Goal: Task Accomplishment & Management: Complete application form

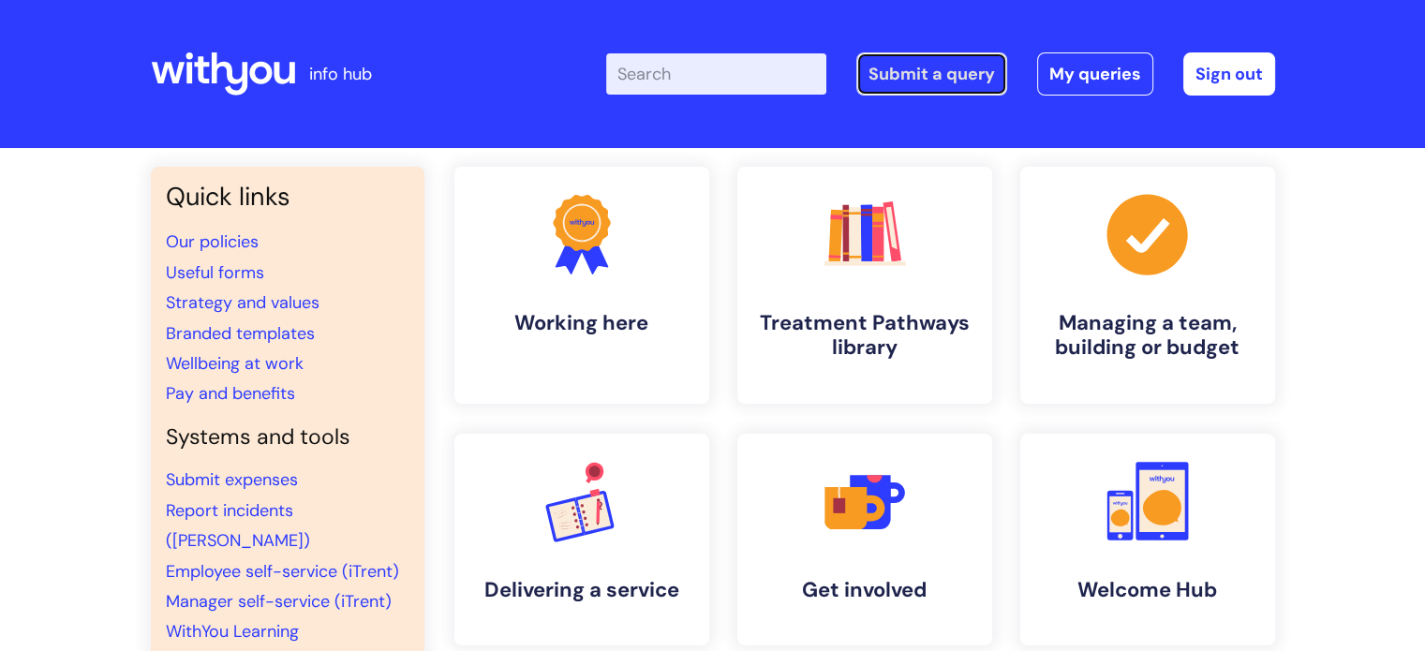
click at [937, 78] on link "Submit a query" at bounding box center [931, 73] width 151 height 43
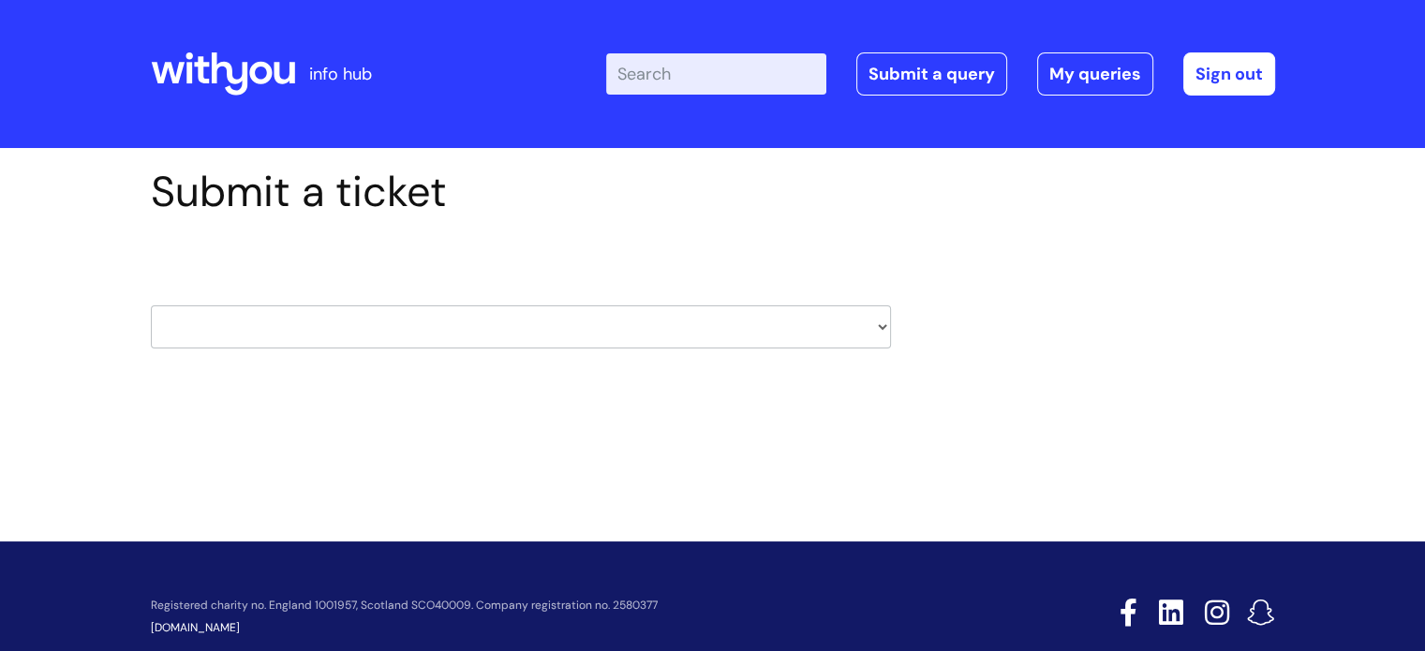
click at [877, 325] on select "HR / People IT and Support Clinical Drug Alerts Finance Accounts Data Support T…" at bounding box center [521, 326] width 740 height 43
select select "hr_/_people"
click at [151, 305] on select "HR / People IT and Support Clinical Drug Alerts Finance Accounts Data Support T…" at bounding box center [521, 326] width 740 height 43
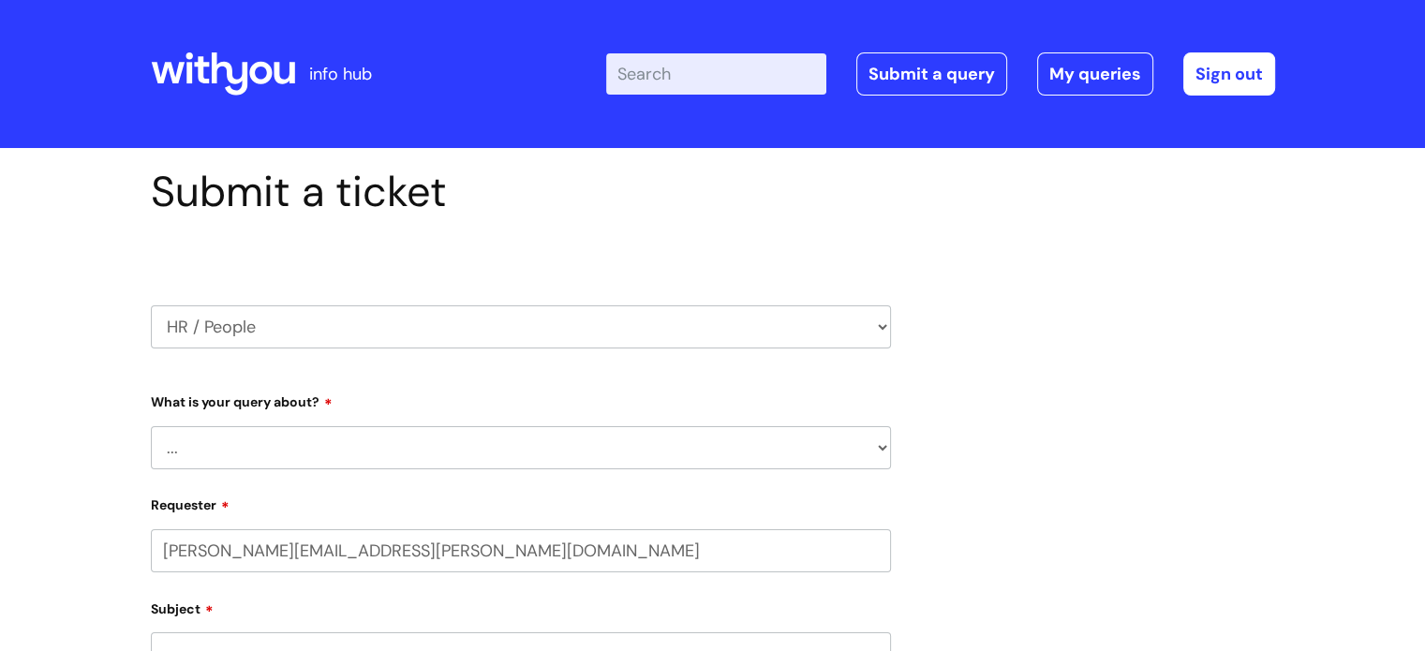
select select "80004157237"
click at [881, 449] on select "... Absence Query Holiday Query Employee change request General HR Query iTrent…" at bounding box center [521, 447] width 740 height 43
click at [151, 426] on select "... Absence Query Holiday Query Employee change request General HR Query iTrent…" at bounding box center [521, 447] width 740 height 43
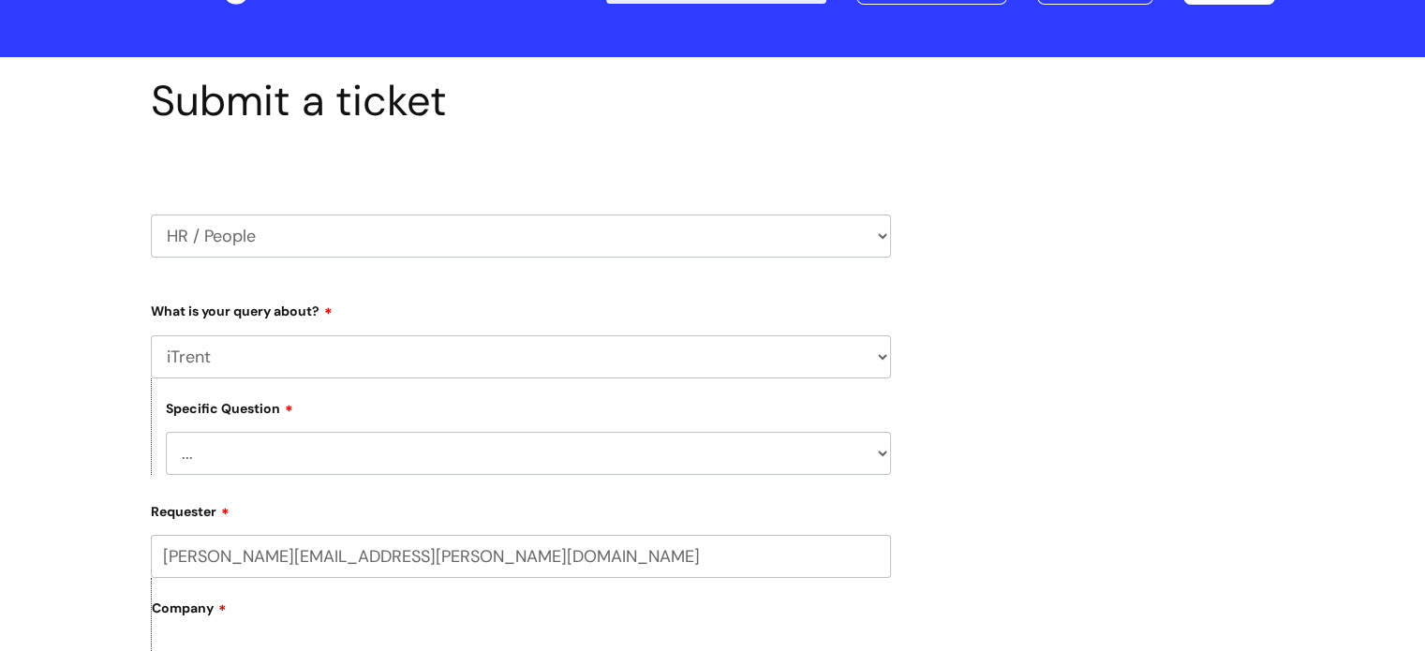
scroll to position [187, 0]
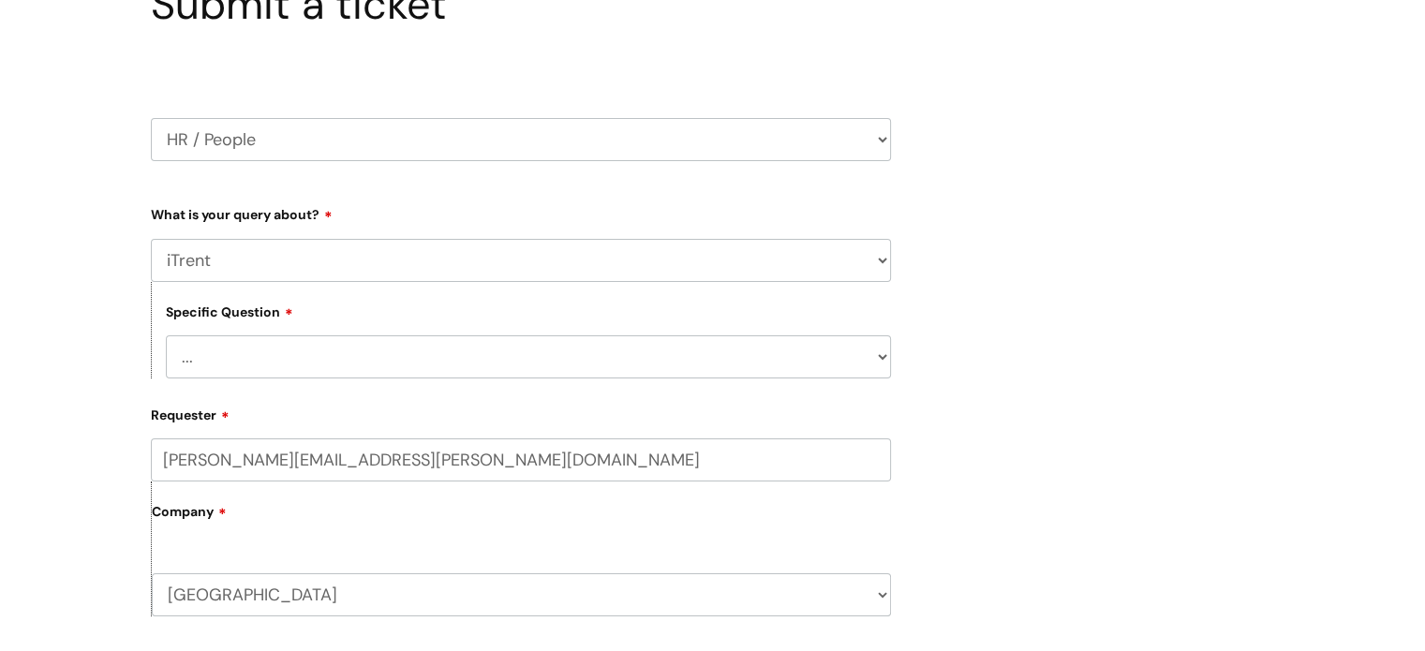
click at [881, 258] on select "... Absence Query Holiday Query Employee change request General HR Query iTrent…" at bounding box center [521, 260] width 740 height 43
click at [151, 239] on select "... Absence Query Holiday Query Employee change request General HR Query iTrent…" at bounding box center [521, 260] width 740 height 43
click at [882, 354] on select "... When will my new starter be processed on iTrent When will my new starter re…" at bounding box center [528, 356] width 725 height 43
click at [886, 258] on select "... Absence Query Holiday Query Employee change request General HR Query iTrent…" at bounding box center [521, 260] width 740 height 43
select select "iTrent"
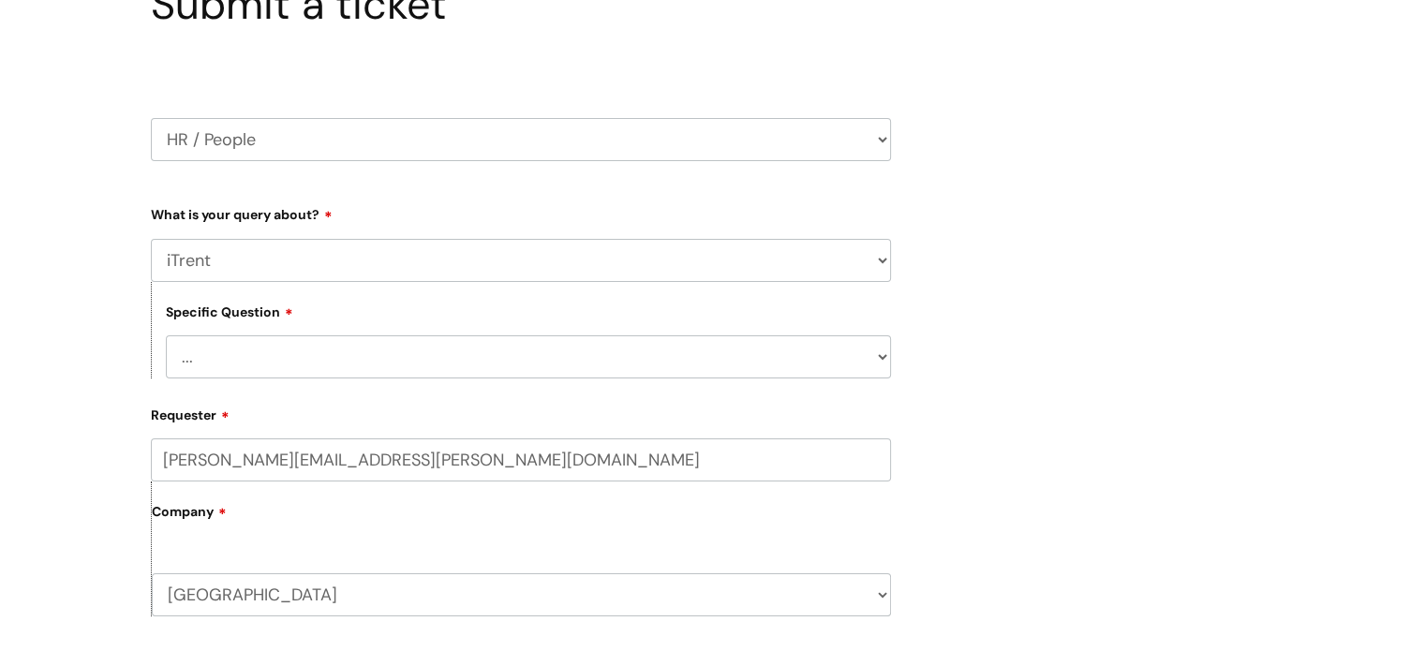
click at [151, 239] on select "... Absence Query Holiday Query Employee change request General HR Query iTrent…" at bounding box center [521, 260] width 740 height 43
click at [881, 358] on select "... I can’t log in to iTrent I need to change someone’s line manager Issue with…" at bounding box center [528, 356] width 725 height 43
select select "Other iTrent query"
click at [166, 335] on select "... I can’t log in to iTrent I need to change someone’s line manager Issue with…" at bounding box center [528, 356] width 725 height 43
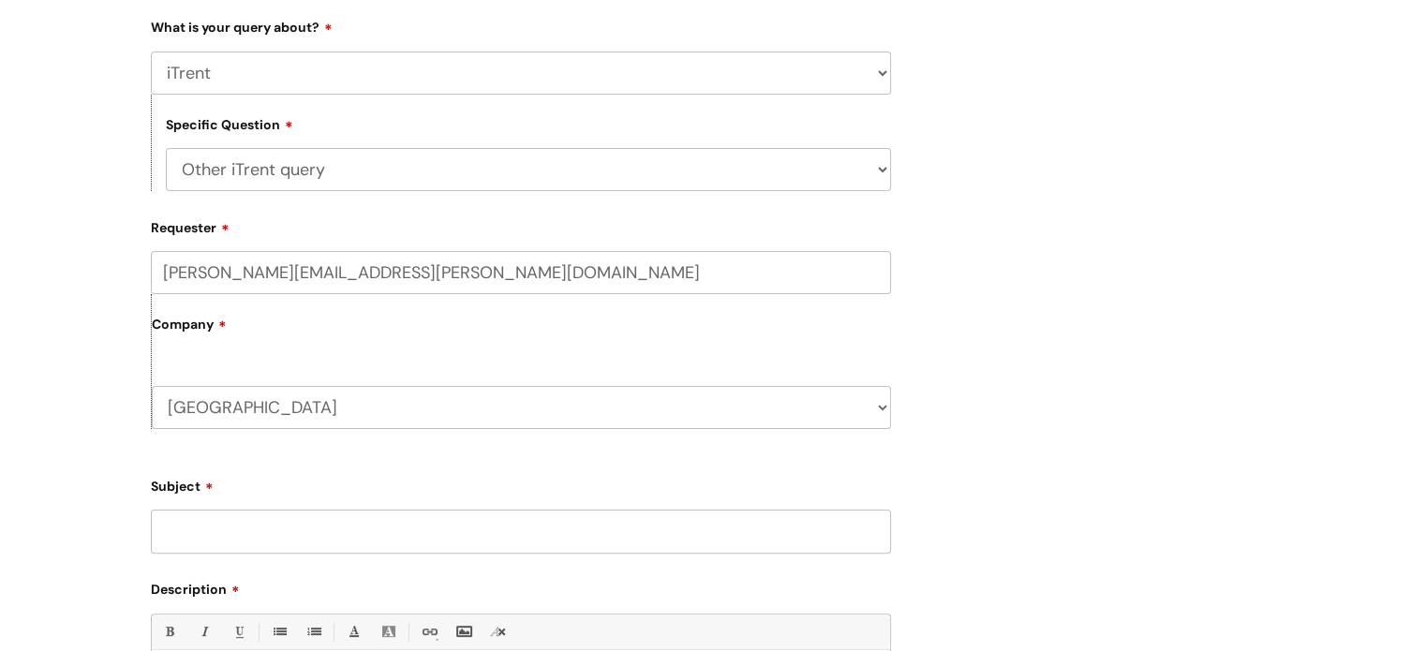
scroll to position [468, 0]
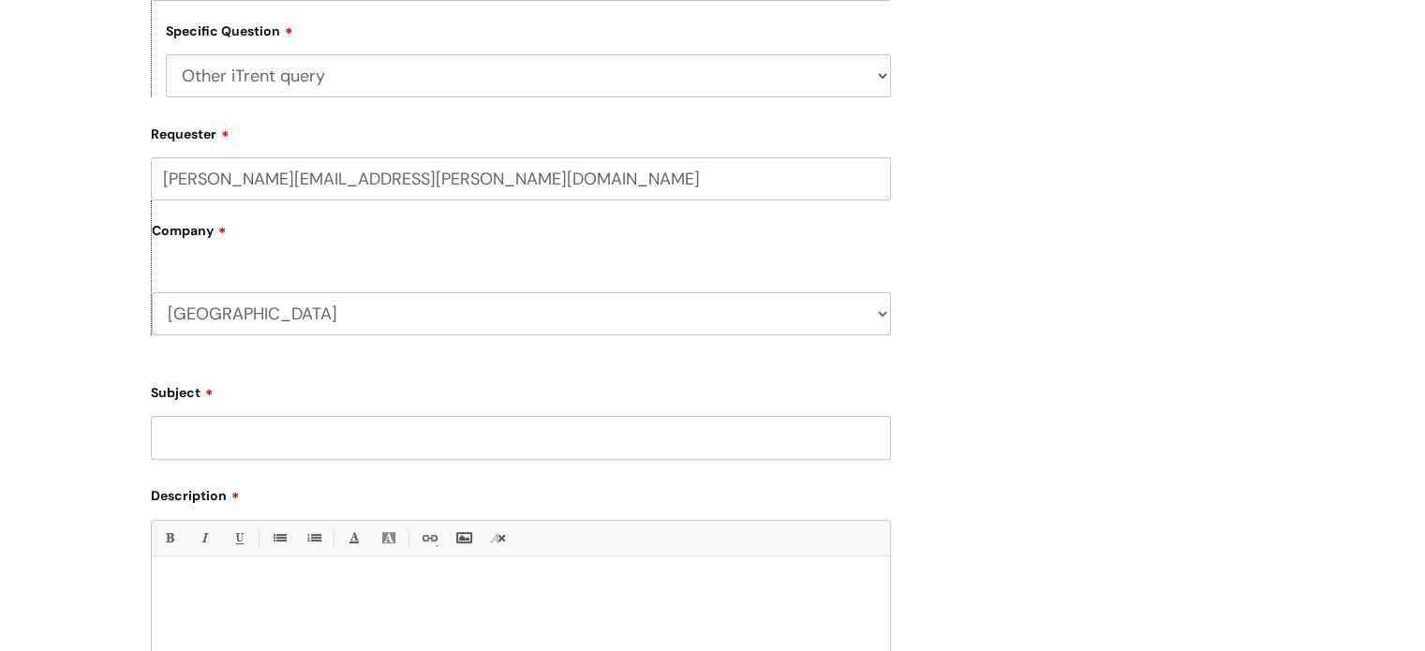
click at [321, 439] on input "Subject" at bounding box center [521, 437] width 740 height 43
type input "Title Change"
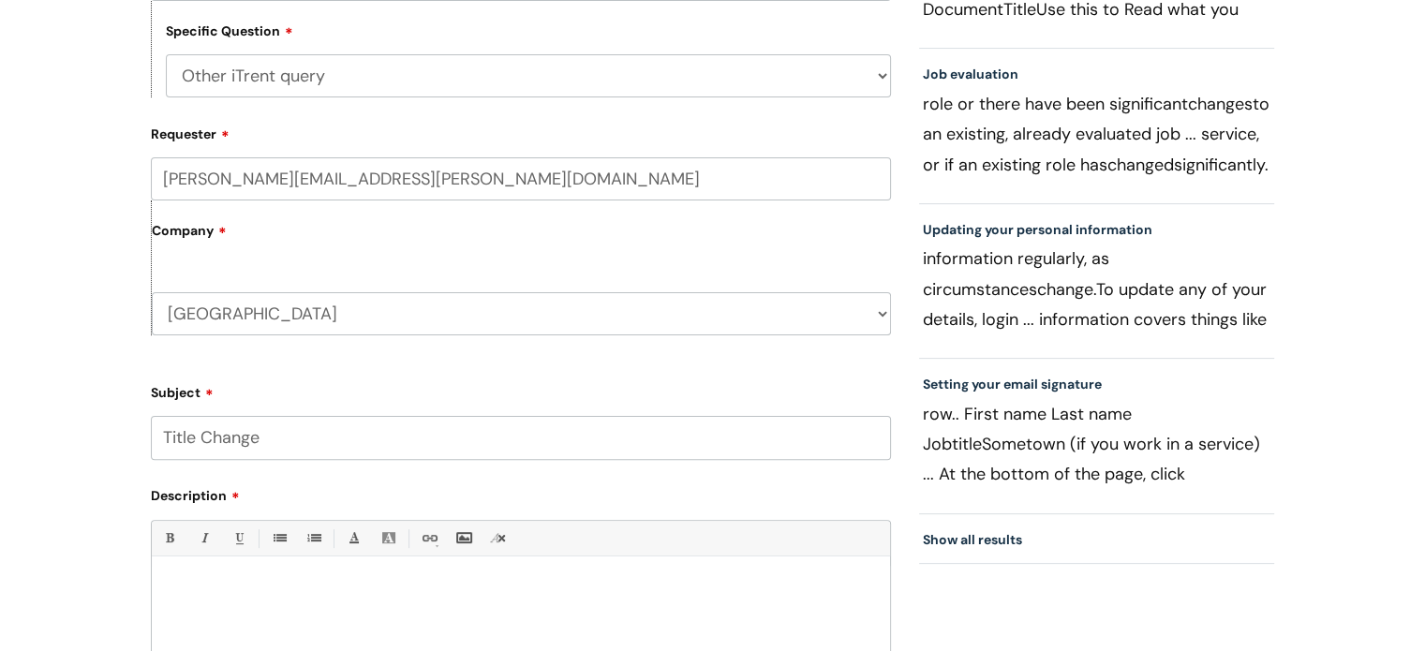
click at [195, 589] on p at bounding box center [521, 588] width 710 height 17
paste div
click at [238, 621] on div "Ailsa title to be change , her title is Peer recovery Worker" at bounding box center [521, 630] width 738 height 129
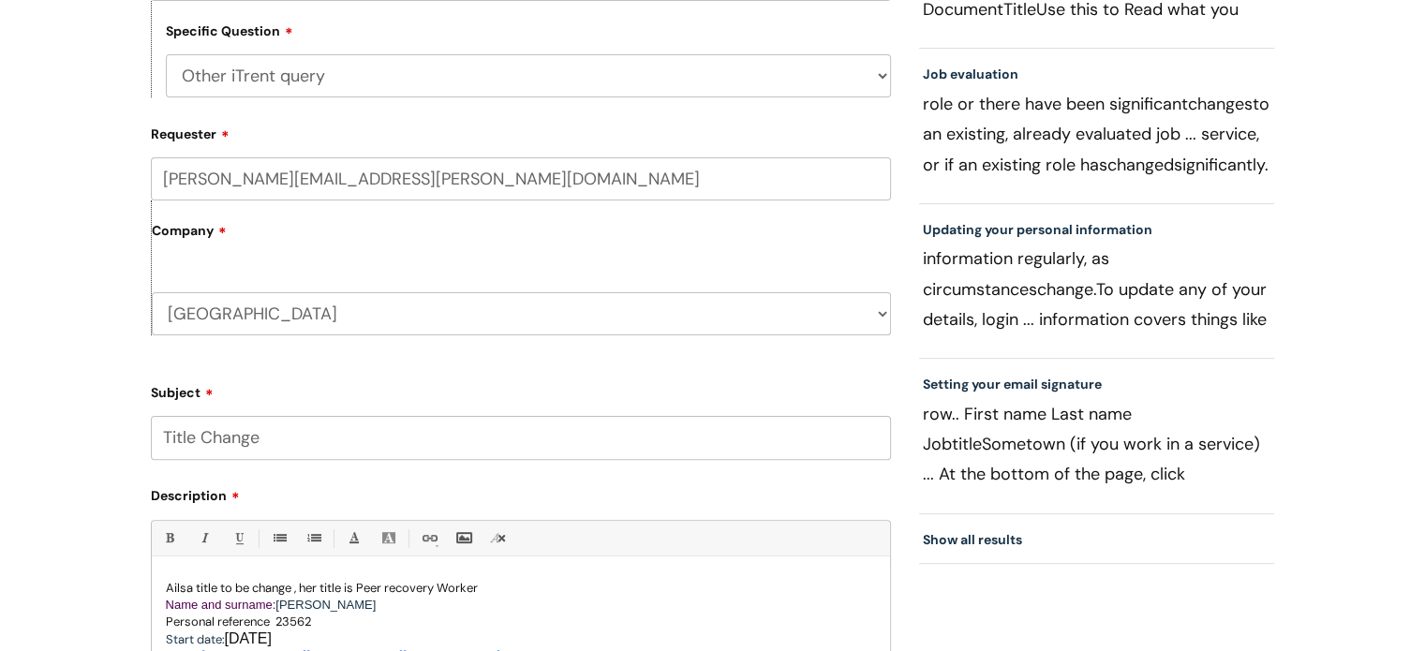
click at [193, 591] on p "Ailsa title to be change , her title is Peer recovery Worker" at bounding box center [521, 588] width 710 height 17
click at [342, 589] on p "Ailsa Gillespie title to be change , her title is Peer recovery Worker" at bounding box center [521, 588] width 710 height 17
drag, startPoint x: 330, startPoint y: 628, endPoint x: 161, endPoint y: 631, distance: 168.7
click at [161, 631] on div "Ailsa Gillespie title to be change on Itrend , her title is Peer recovery Worke…" at bounding box center [521, 630] width 738 height 129
copy p "Personal reference 23562"
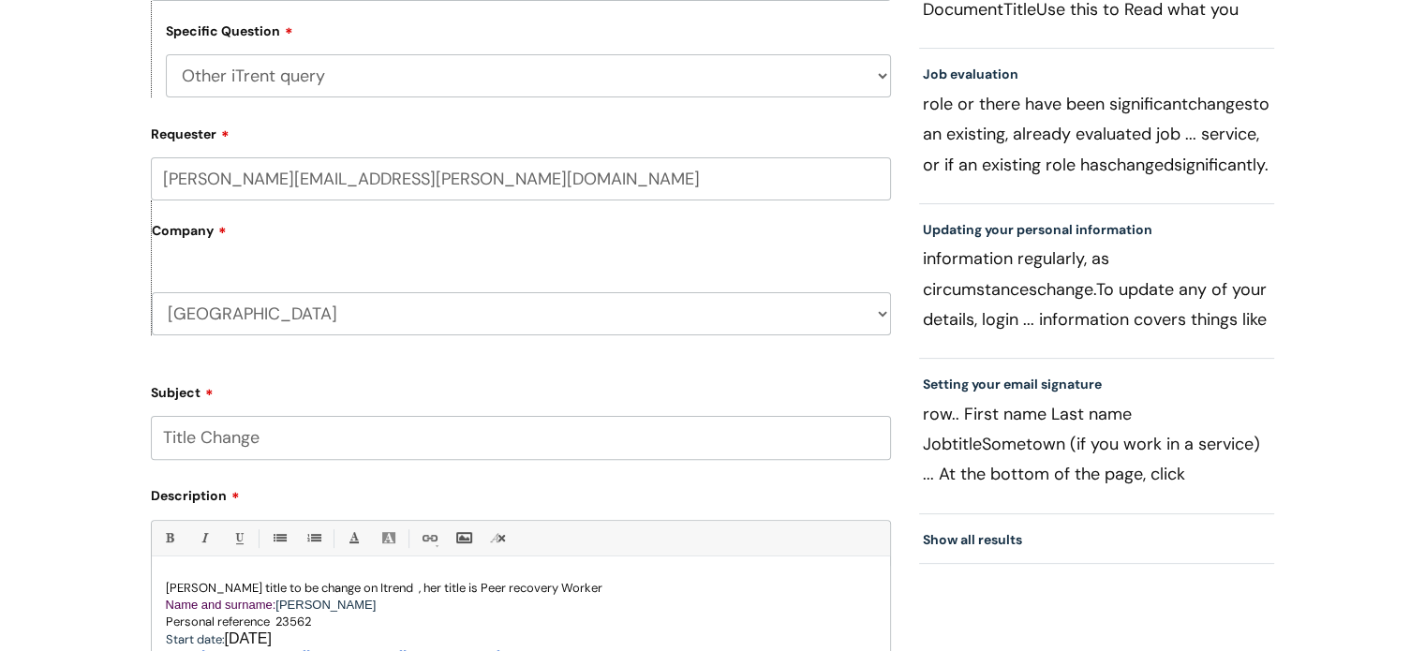
click at [161, 587] on div "Ailsa Gillespie title to be change on Itrend , her title is Peer recovery Worke…" at bounding box center [521, 630] width 738 height 129
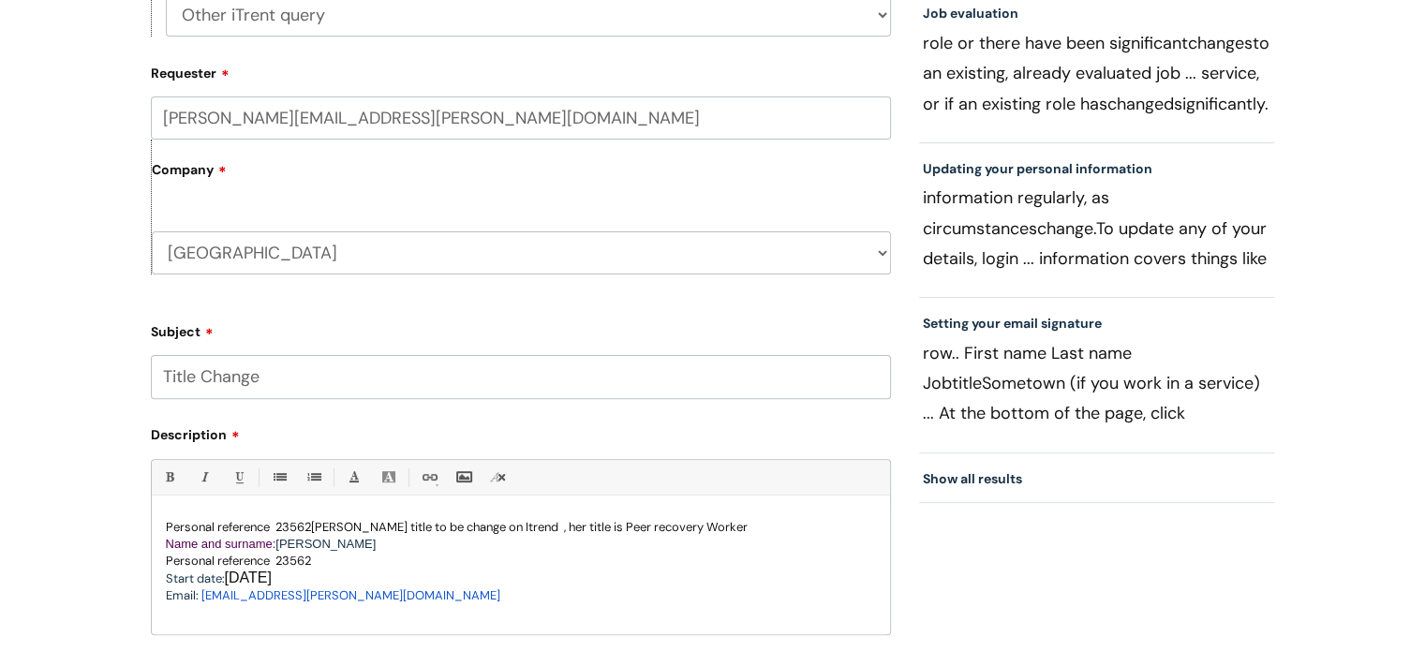
scroll to position [562, 0]
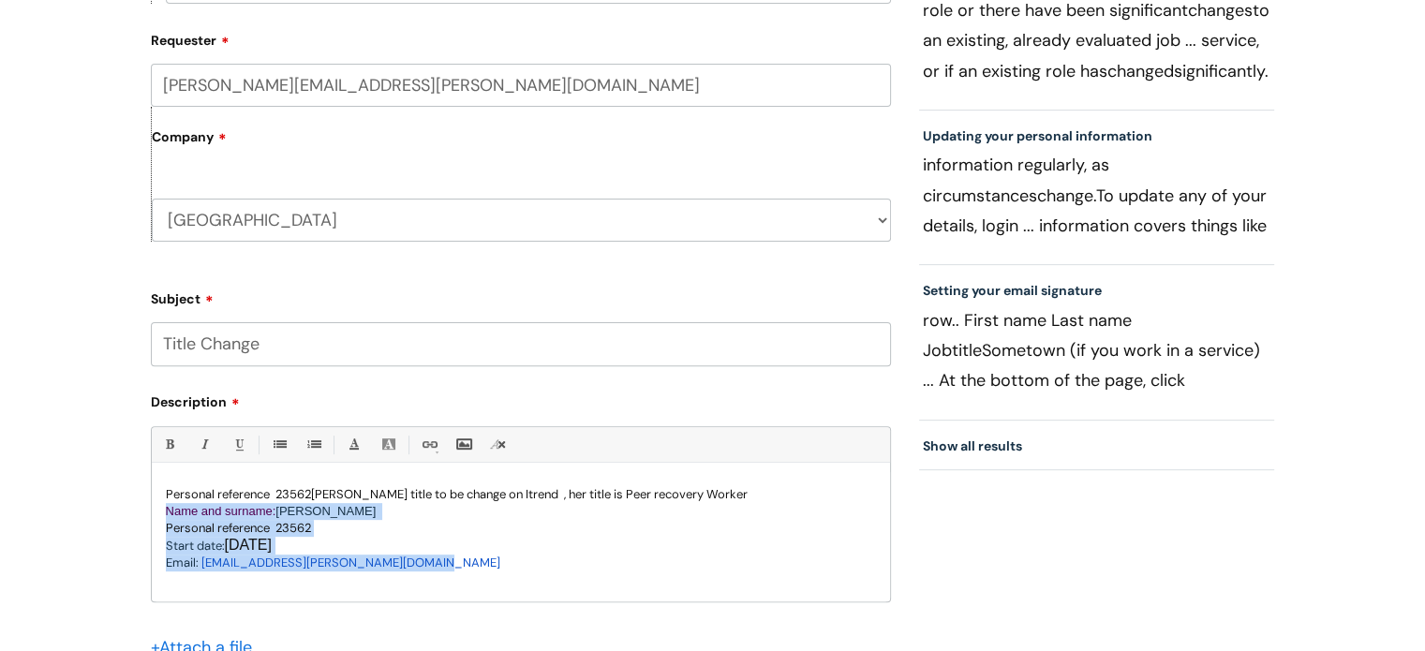
drag, startPoint x: 162, startPoint y: 511, endPoint x: 468, endPoint y: 577, distance: 313.5
click at [468, 577] on div "Personal reference 23562 Ailsa Gillespie title to be change on Itrend , her tit…" at bounding box center [521, 536] width 738 height 129
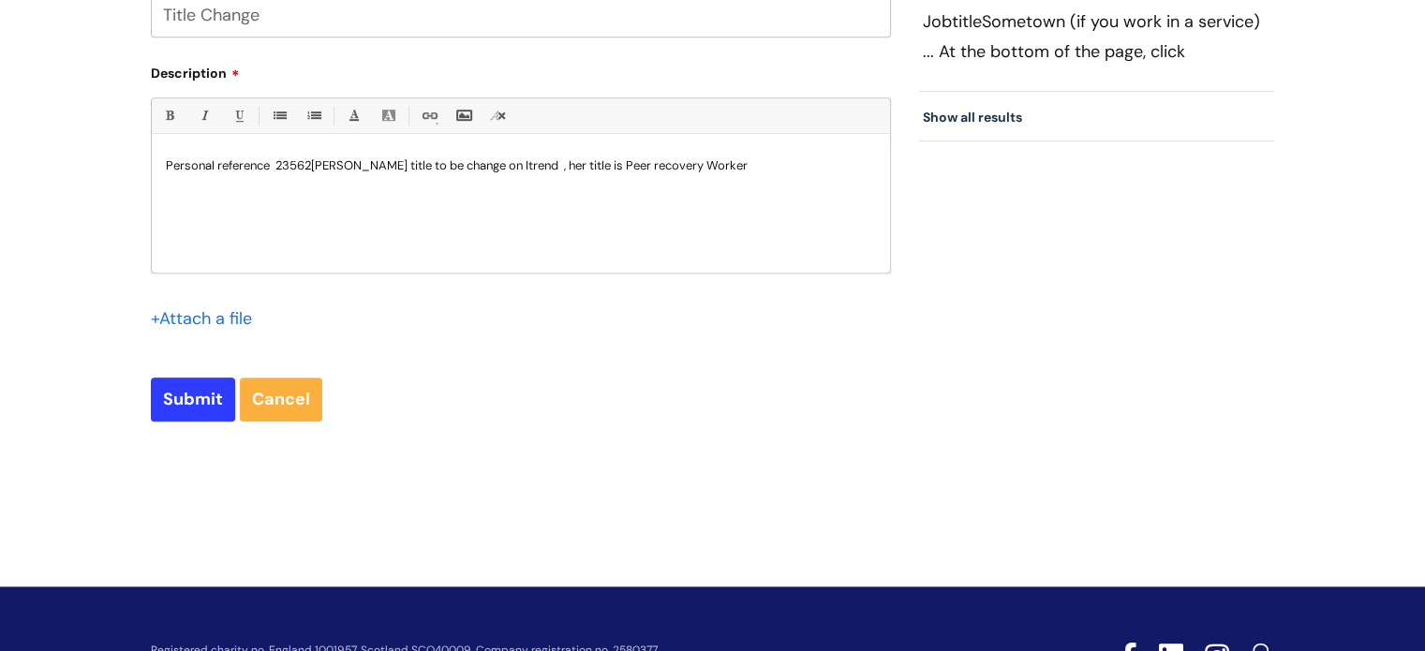
scroll to position [937, 0]
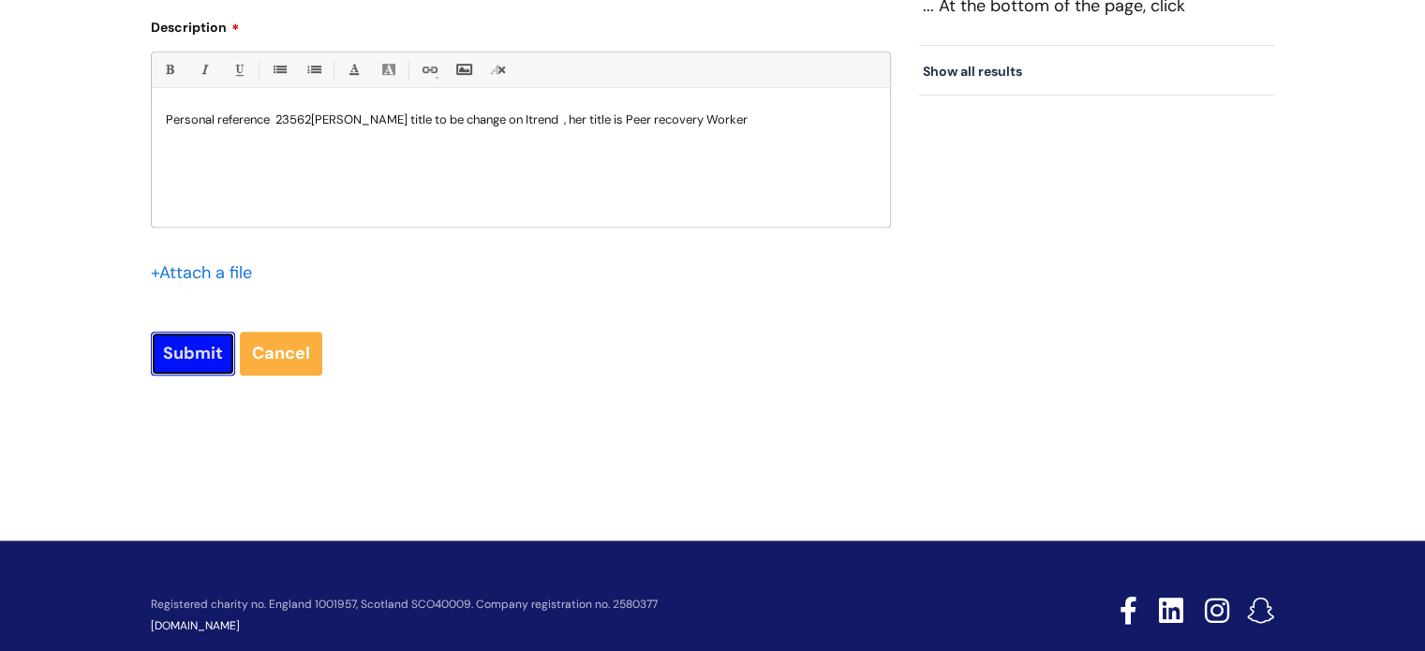
click at [193, 355] on input "Submit" at bounding box center [193, 353] width 84 height 43
type input "Please Wait..."
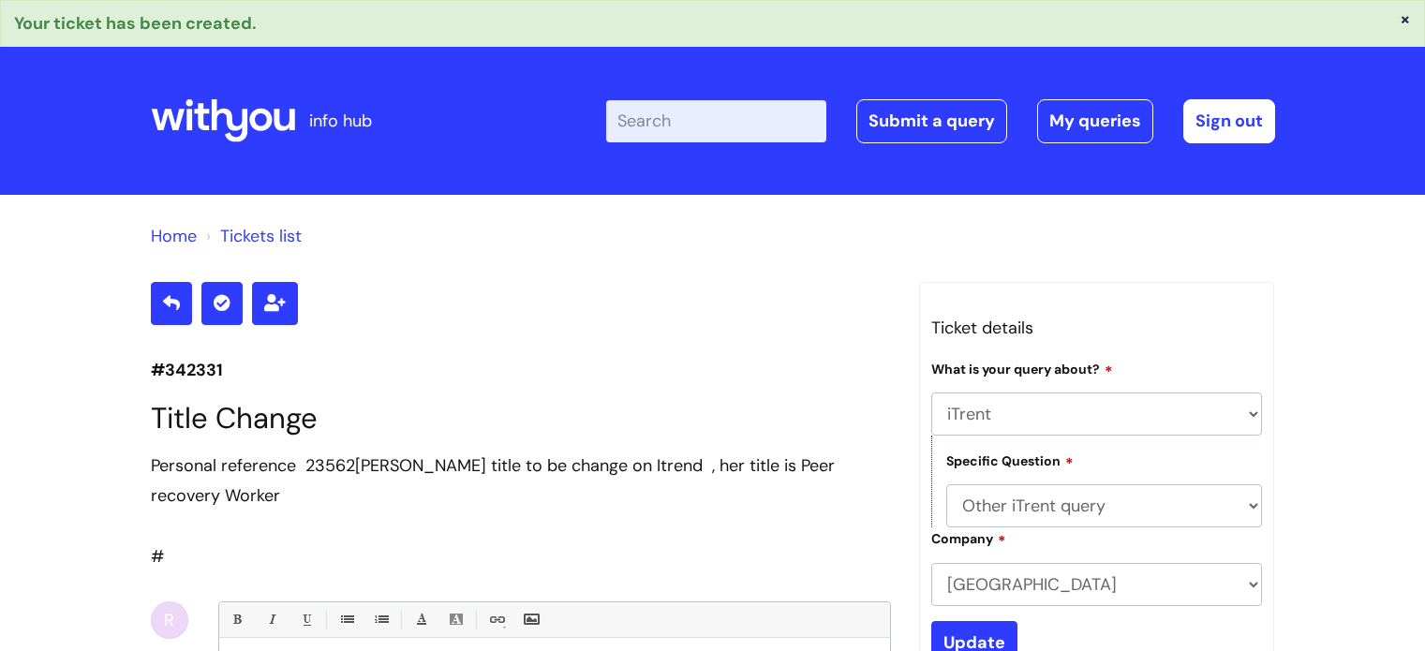
select select "iTrent"
select select "Other iTrent query"
